Goal: Task Accomplishment & Management: Manage account settings

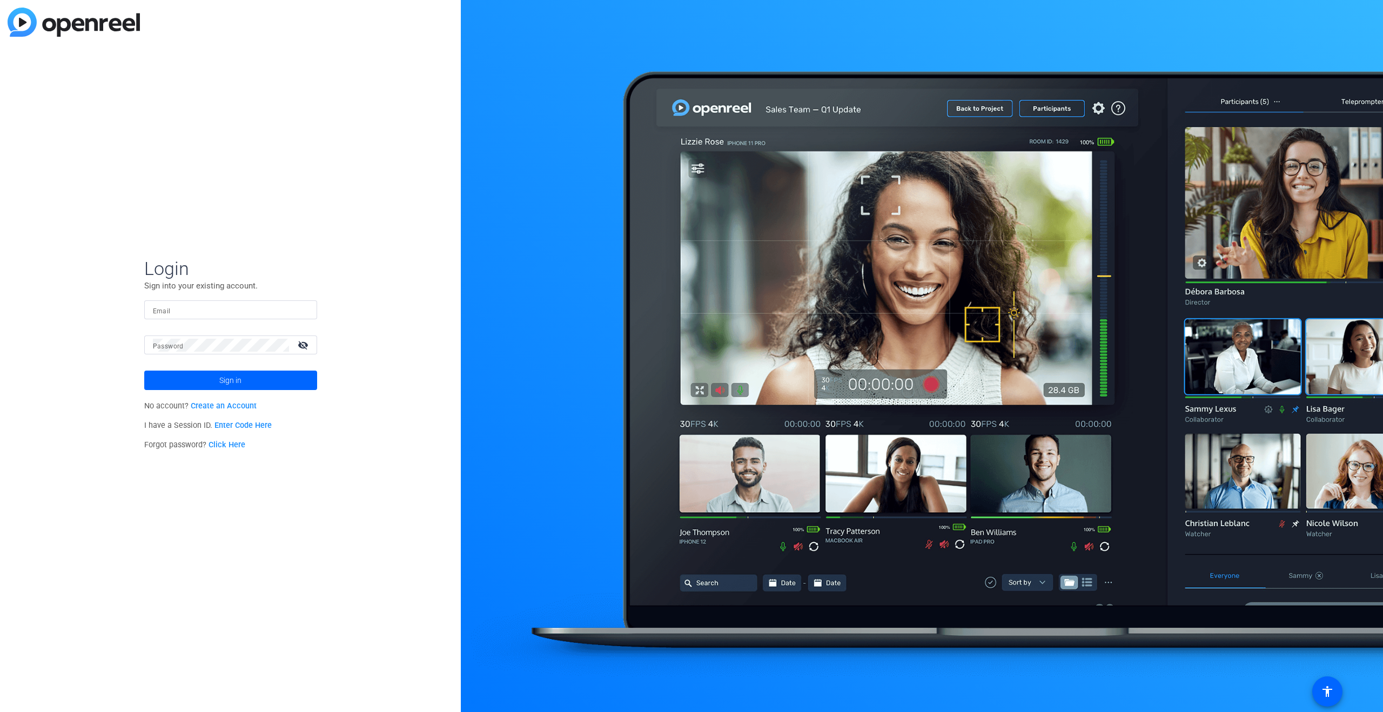
click at [188, 310] on input "Email" at bounding box center [231, 310] width 156 height 13
type input "[PERSON_NAME][EMAIL_ADDRESS][DOMAIN_NAME]"
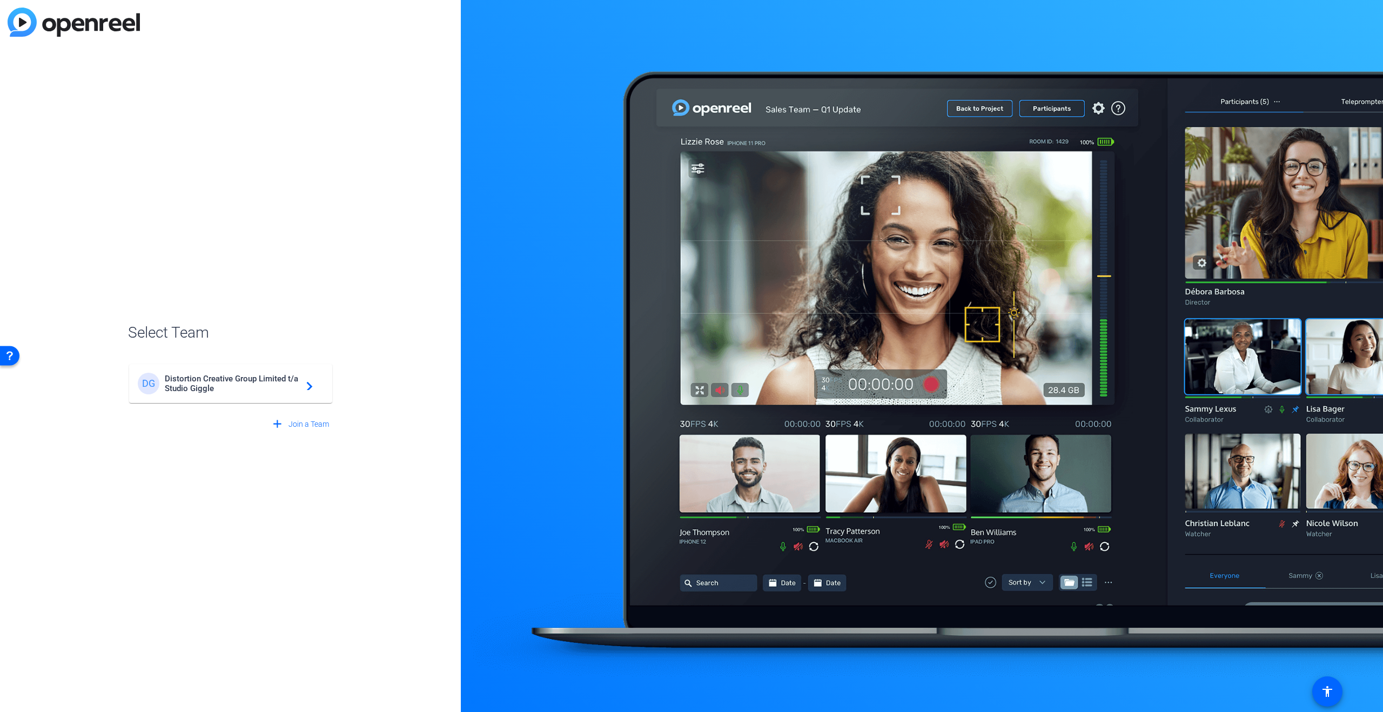
click at [221, 377] on span "Distortion Creative Group Limited t/a Studio Giggle" at bounding box center [232, 383] width 135 height 19
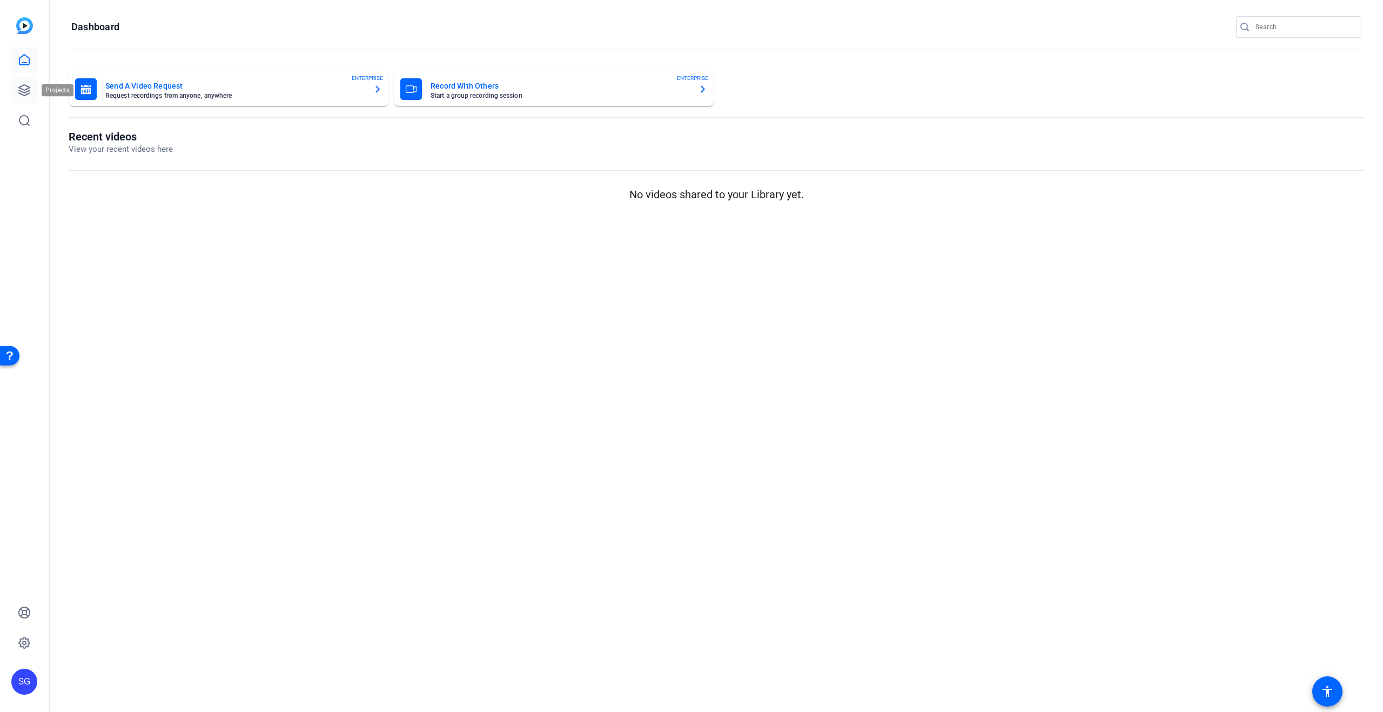
click at [20, 90] on icon at bounding box center [24, 90] width 13 height 13
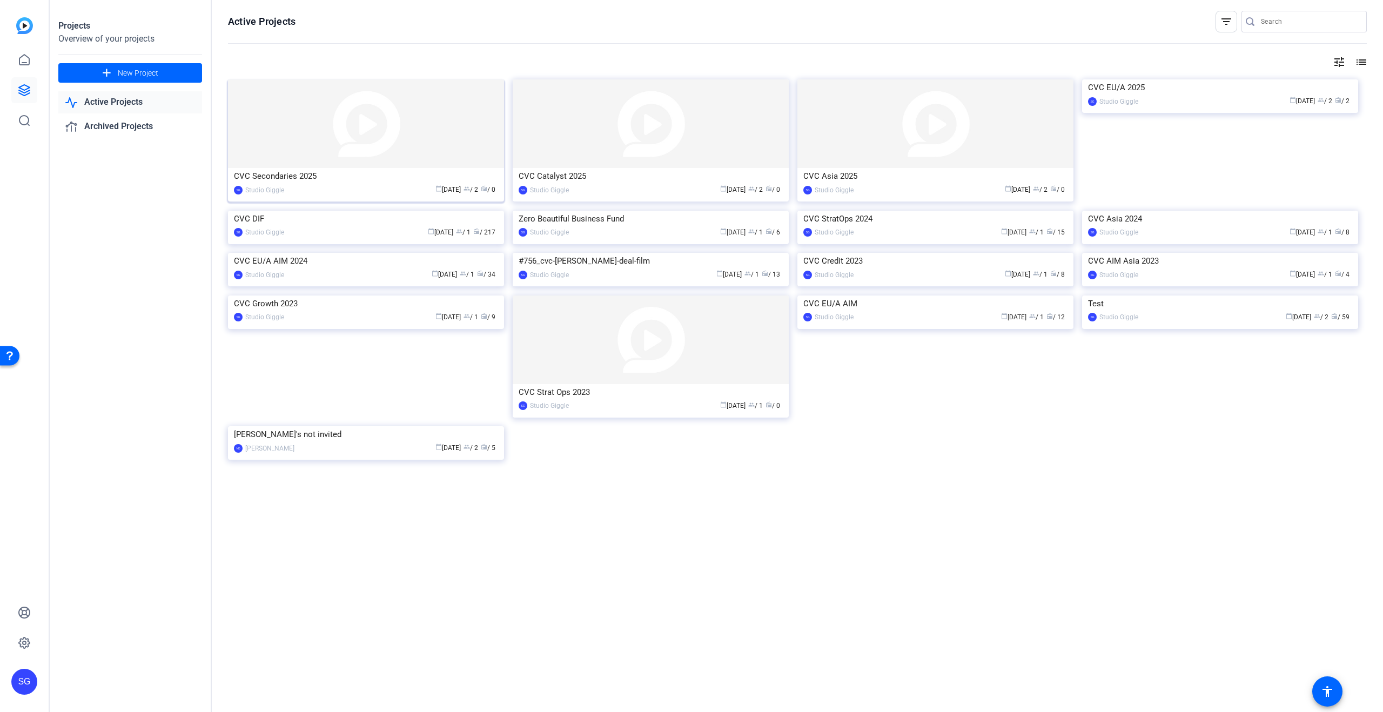
click at [391, 122] on img at bounding box center [366, 123] width 276 height 89
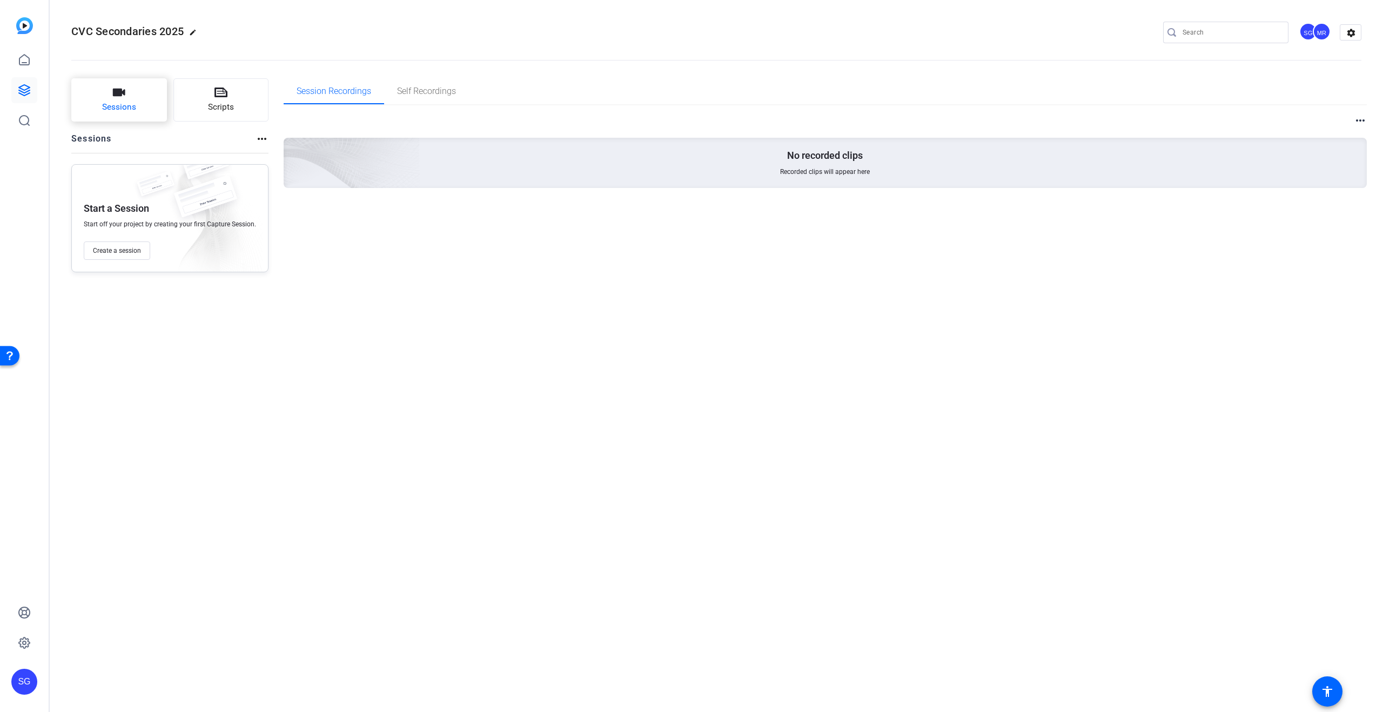
click at [87, 106] on button "Sessions" at bounding box center [119, 99] width 96 height 43
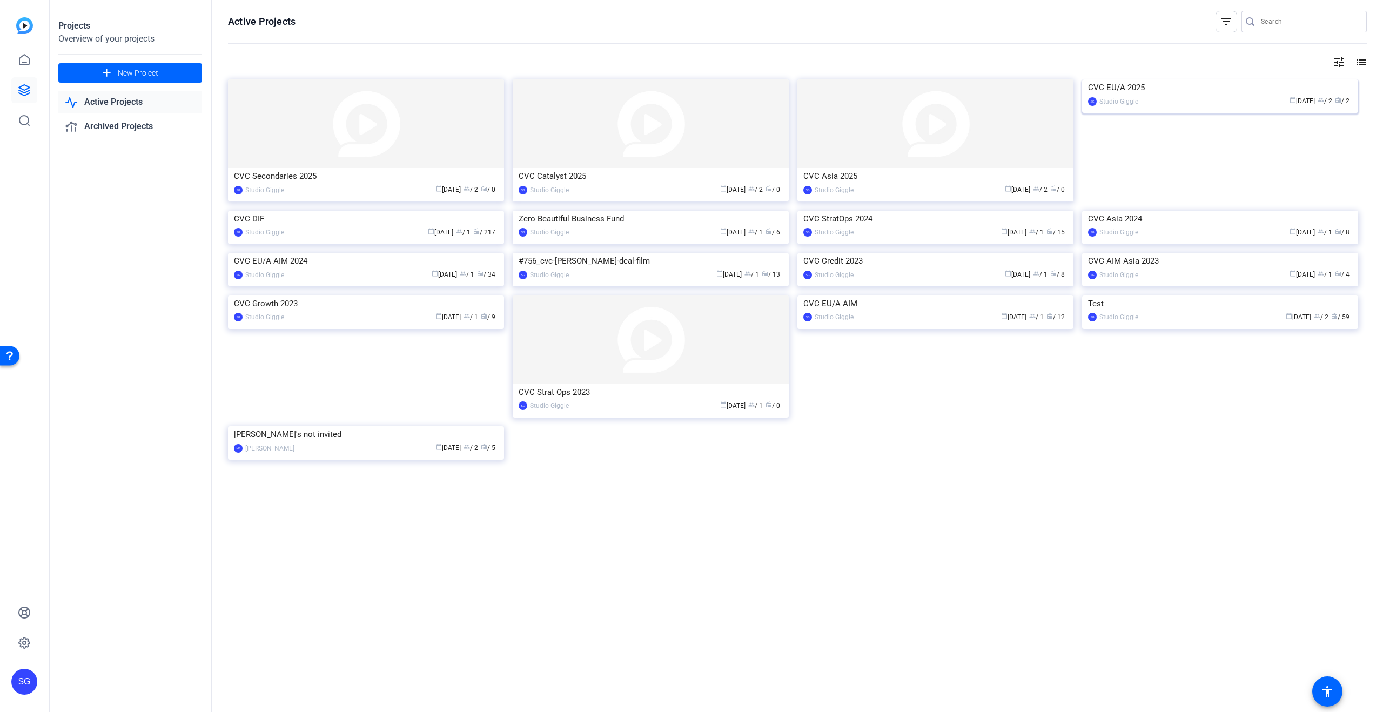
click at [1235, 96] on div "CVC EU/A 2025" at bounding box center [1220, 87] width 264 height 16
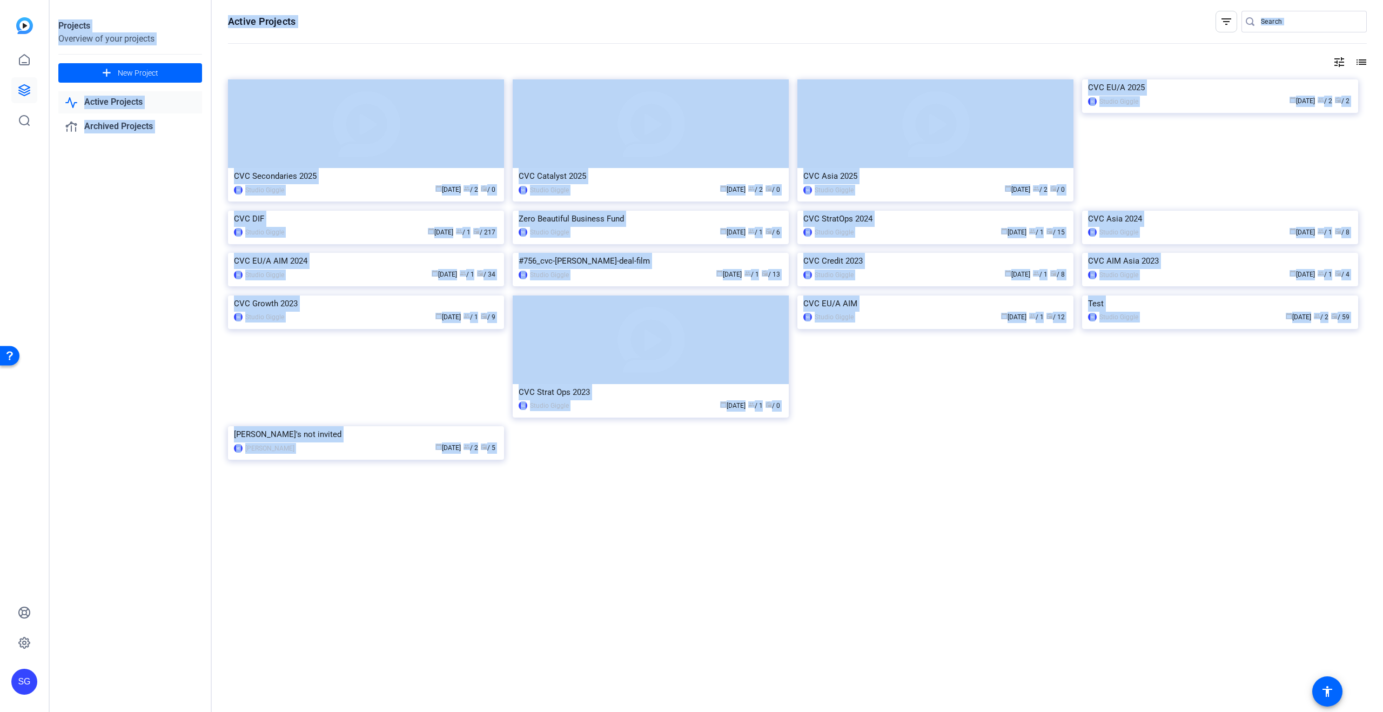
click at [1235, 177] on div "Projects Overview of your projects add New Project Active Projects Archived Pro…" at bounding box center [717, 356] width 1334 height 712
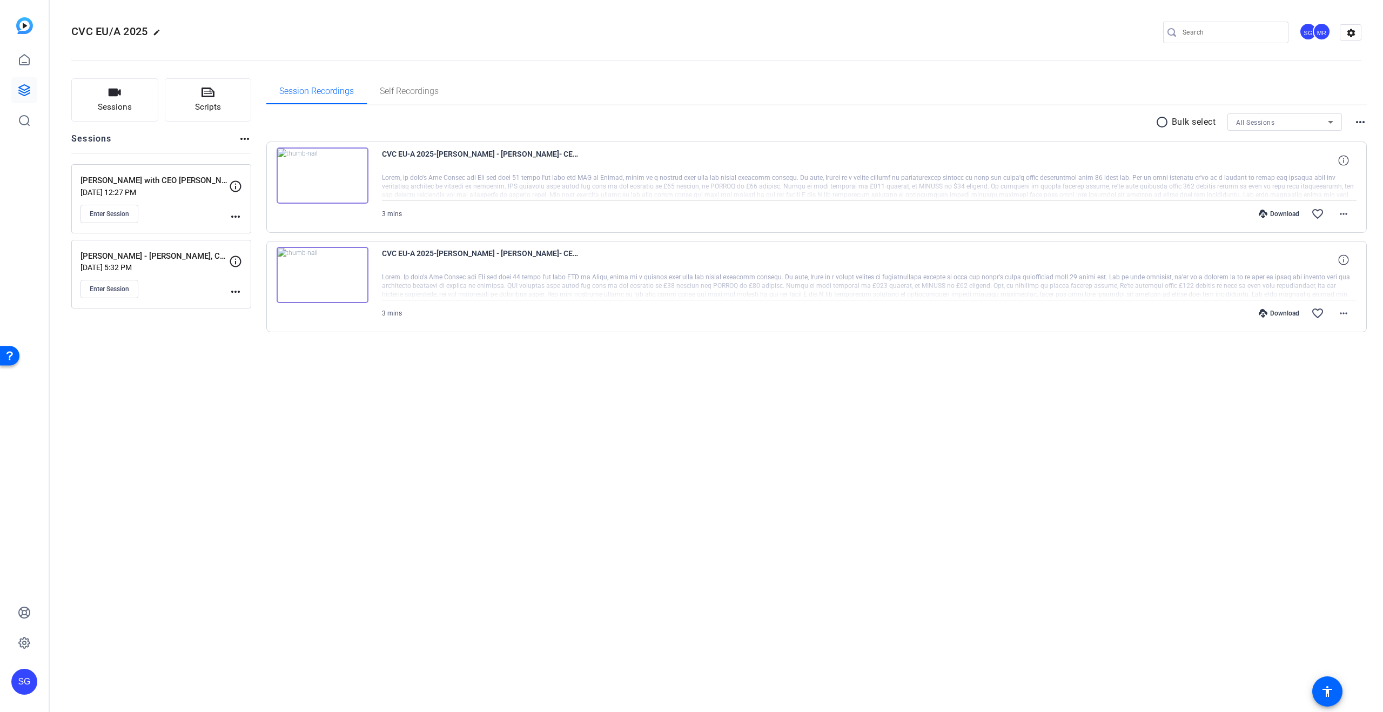
click at [563, 414] on div "CVC EU/A 2025 edit SG MR settings Sessions Scripts Sessions more_horiz D-Marin …" at bounding box center [717, 356] width 1334 height 712
click at [118, 96] on icon "button" at bounding box center [114, 92] width 13 height 13
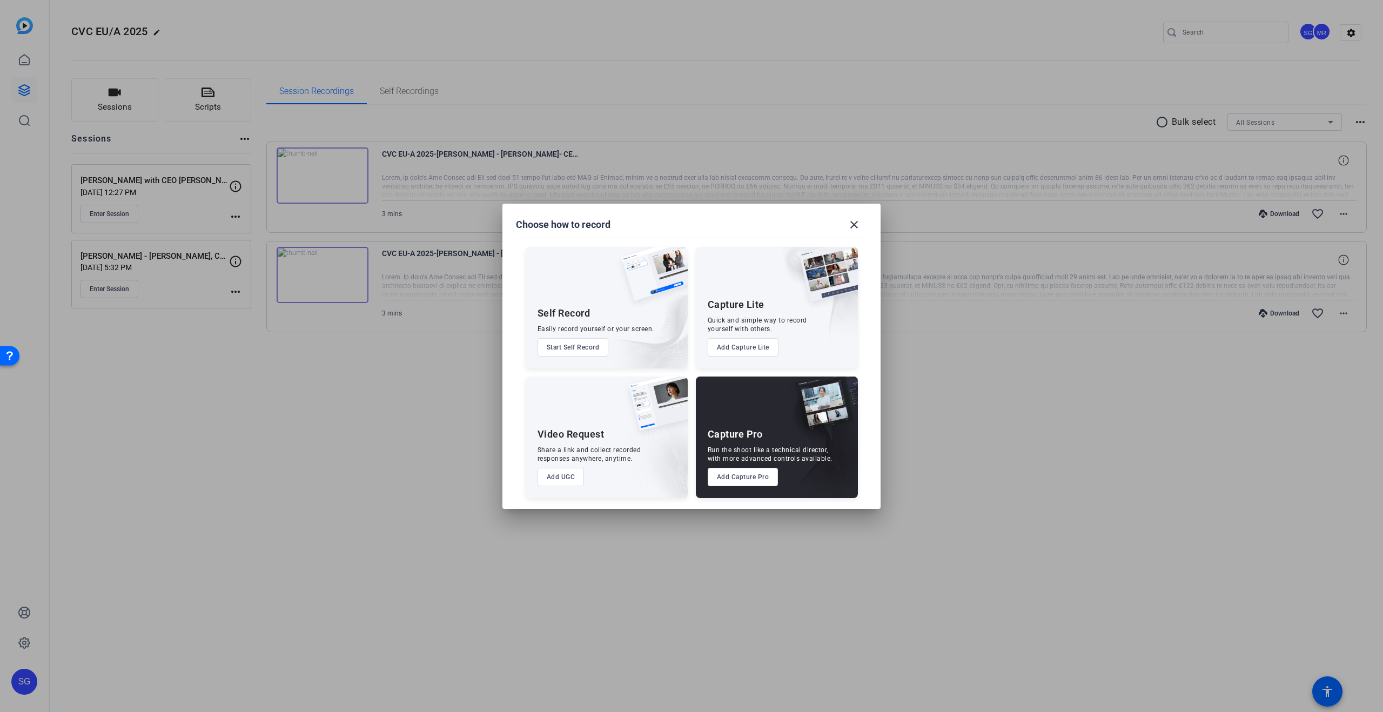
click at [743, 474] on button "Add Capture Pro" at bounding box center [743, 477] width 71 height 18
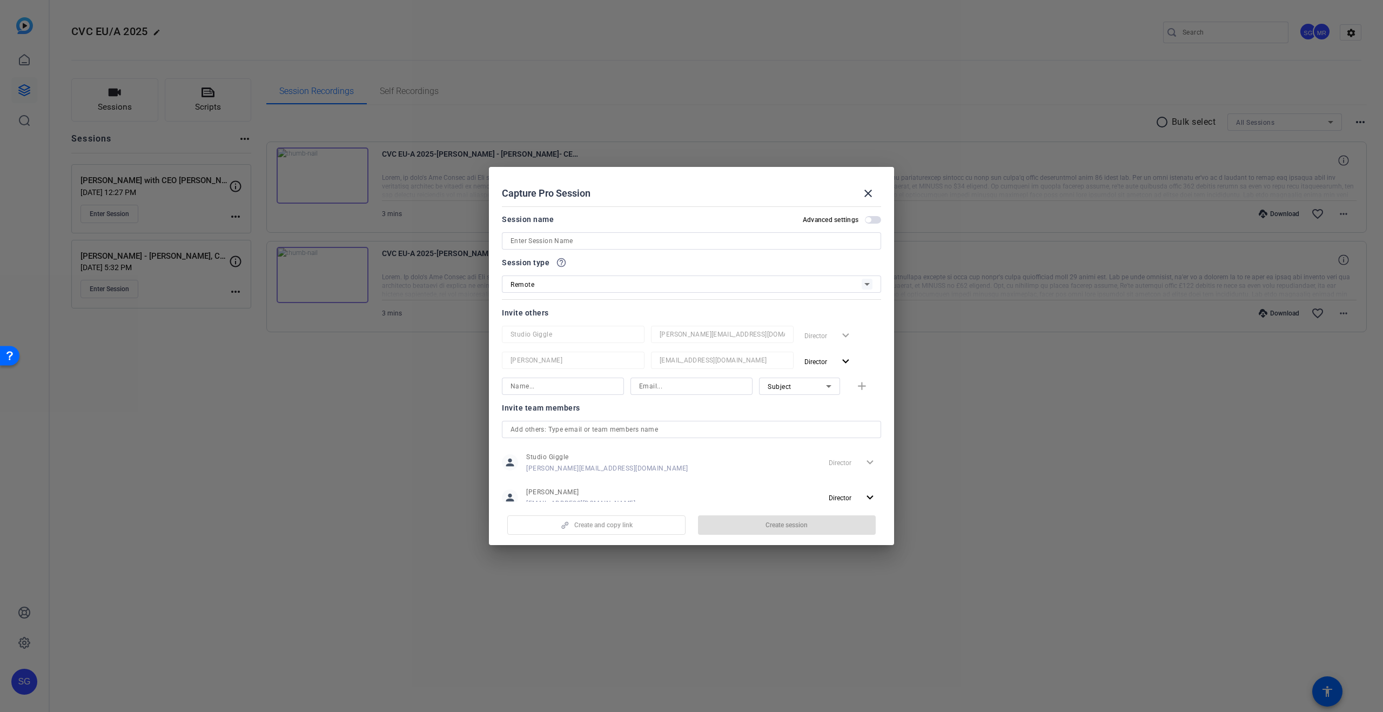
click at [592, 237] on input at bounding box center [692, 241] width 362 height 13
drag, startPoint x: 544, startPoint y: 241, endPoint x: 661, endPoint y: 243, distance: 116.7
click at [659, 243] on input "Syntegon - Torsten" at bounding box center [692, 241] width 362 height 13
paste input "Torsten Tuerling, CEO and Yvonne Gillet, Head of Sustainability"
type input "Syntegon - Torsten Tuerling, CEO and Yvonne Gillet, Head of Sustainability"
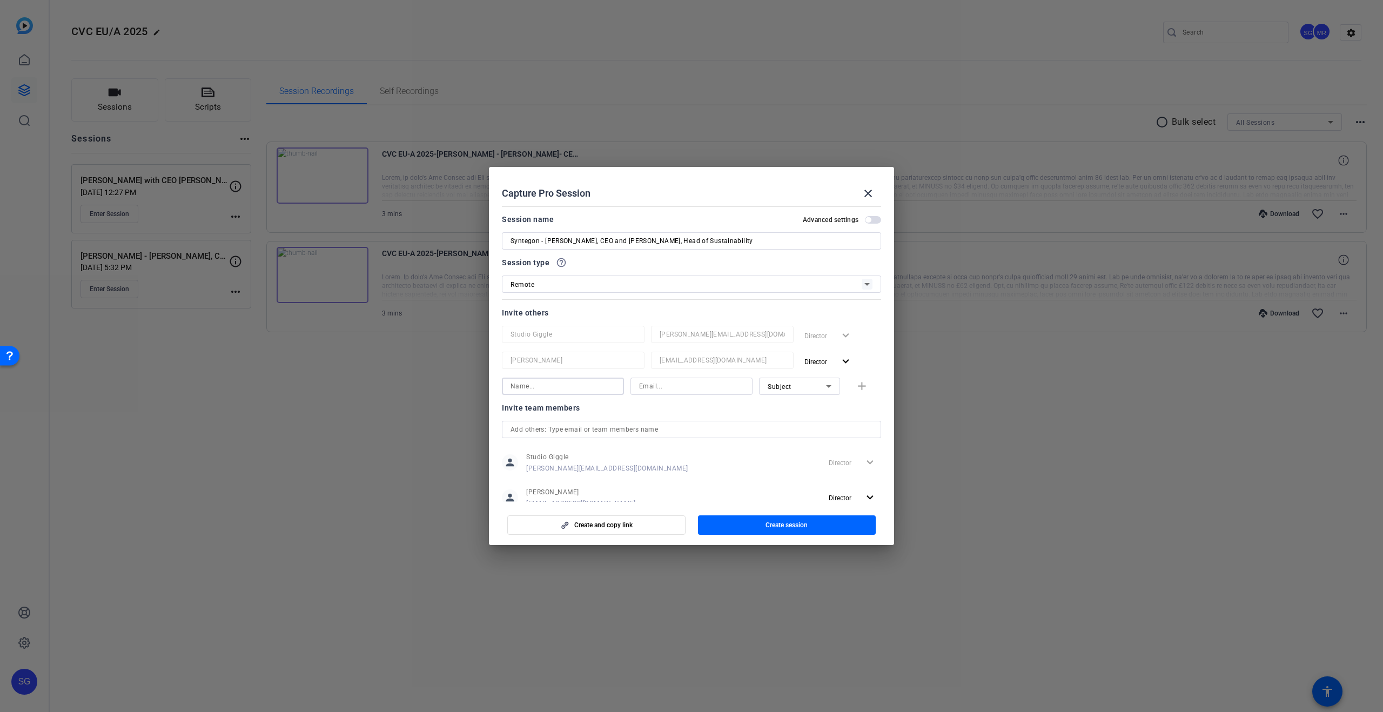
click at [541, 390] on input at bounding box center [563, 386] width 105 height 13
type input "L"
click at [805, 524] on span "Create session" at bounding box center [787, 525] width 42 height 9
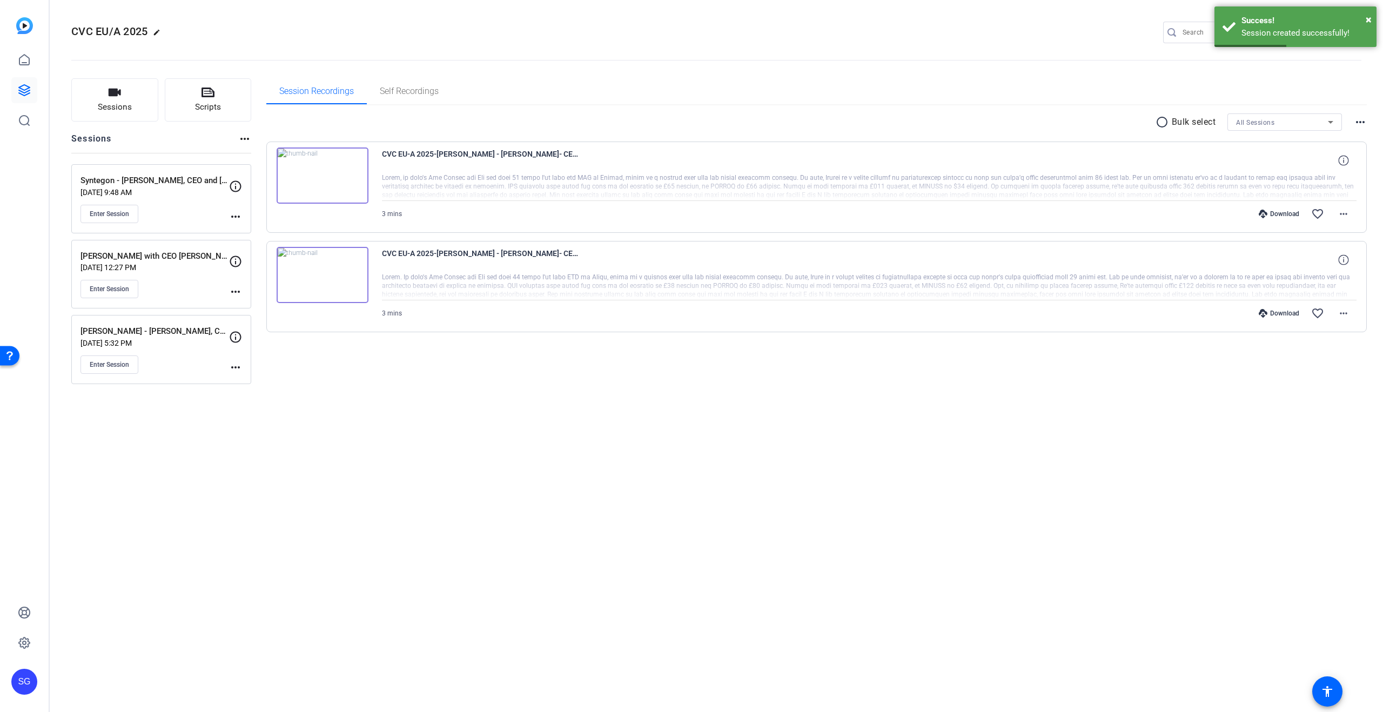
click at [238, 218] on mat-icon "more_horiz" at bounding box center [235, 216] width 13 height 13
click at [268, 236] on span "Edit Session" at bounding box center [262, 232] width 49 height 13
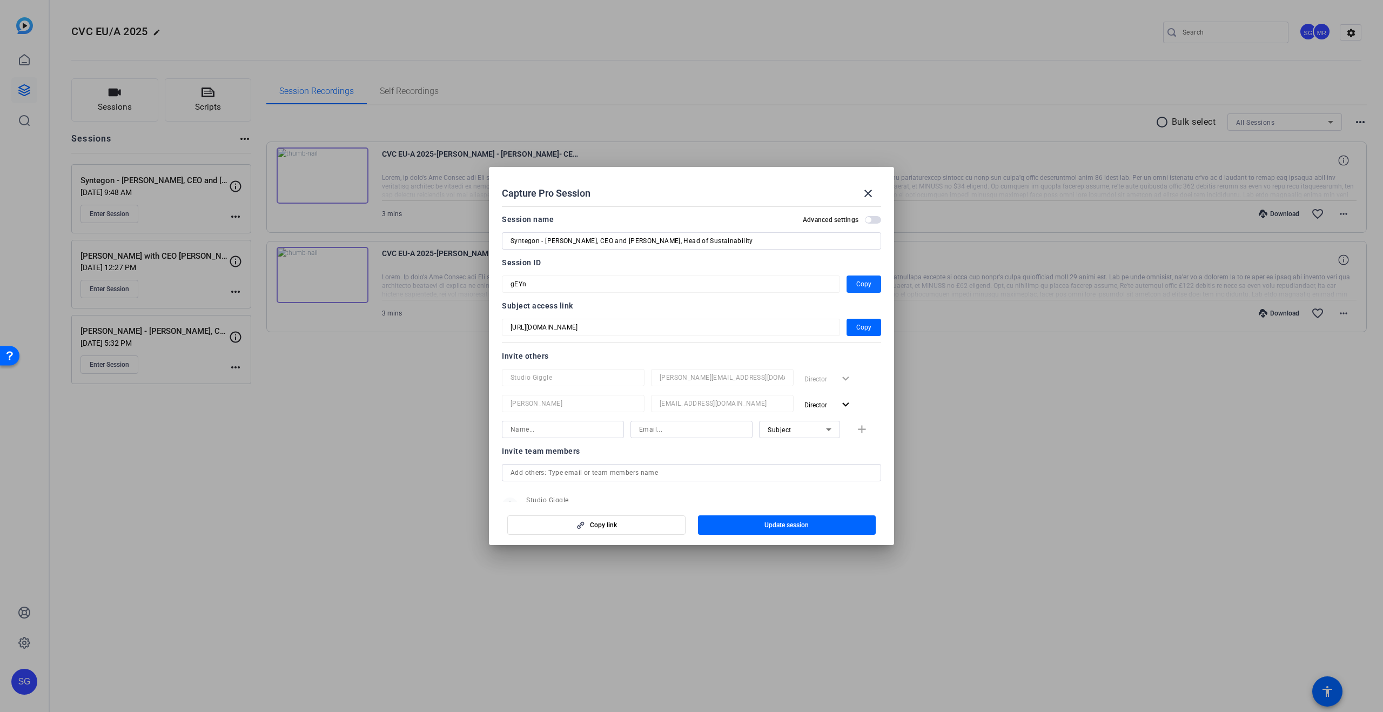
drag, startPoint x: 872, startPoint y: 286, endPoint x: 869, endPoint y: 291, distance: 5.6
click at [872, 286] on span "button" at bounding box center [864, 284] width 35 height 26
click at [873, 192] on mat-icon "close" at bounding box center [868, 193] width 13 height 13
